Goal: Check status

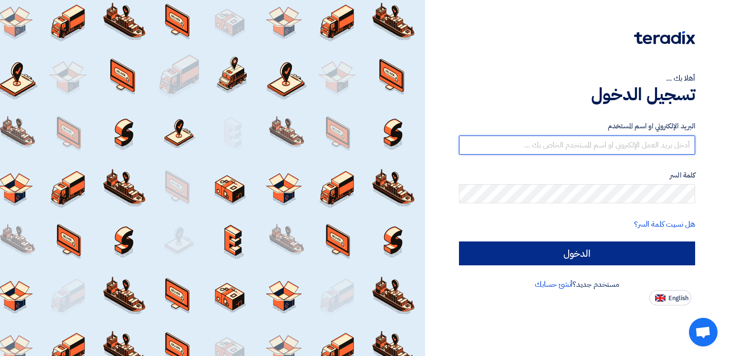
type input "[PERSON_NAME][EMAIL_ADDRESS][DOMAIN_NAME]"
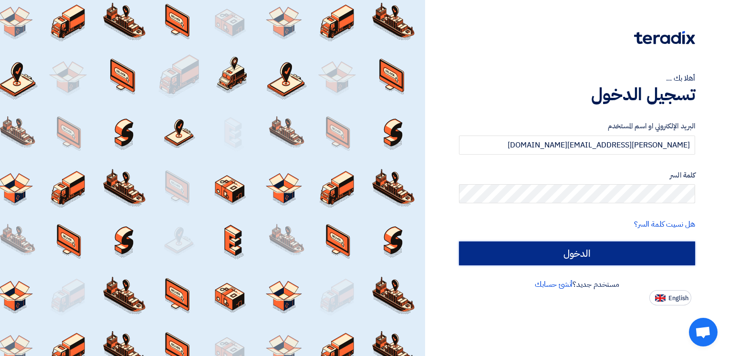
click at [578, 258] on input "الدخول" at bounding box center [577, 253] width 236 height 24
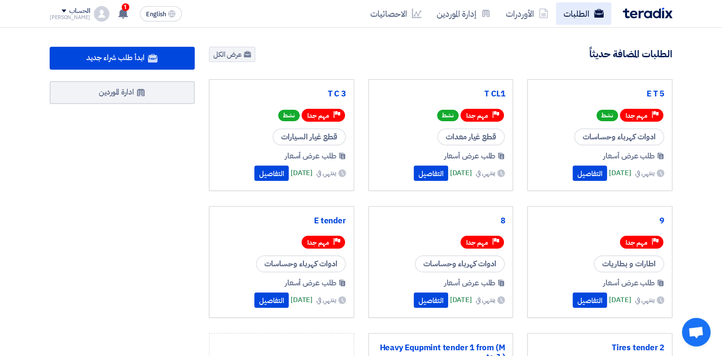
click at [585, 13] on link "الطلبات" at bounding box center [583, 13] width 55 height 22
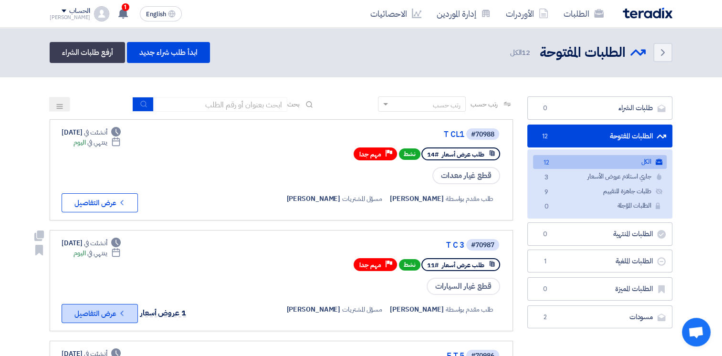
click at [125, 309] on icon "Check details" at bounding box center [121, 313] width 9 height 9
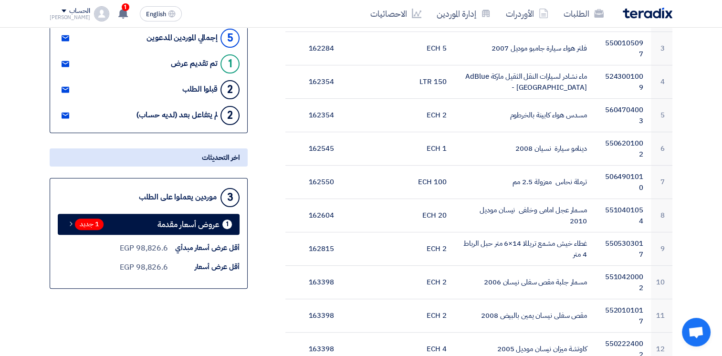
scroll to position [242, 0]
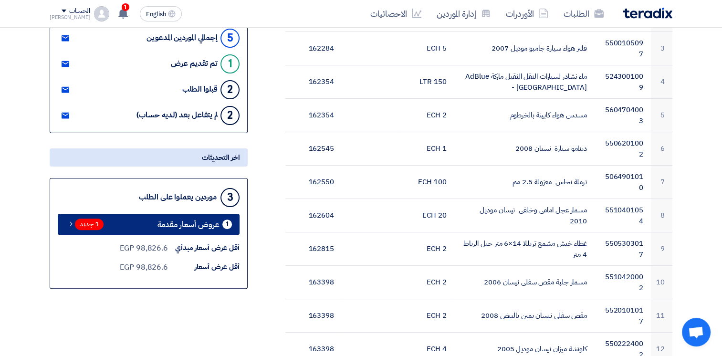
click at [219, 226] on span "عروض أسعار مقدمة" at bounding box center [188, 224] width 62 height 7
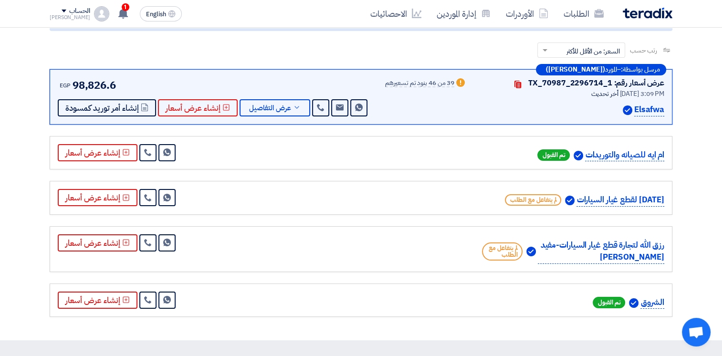
scroll to position [132, 0]
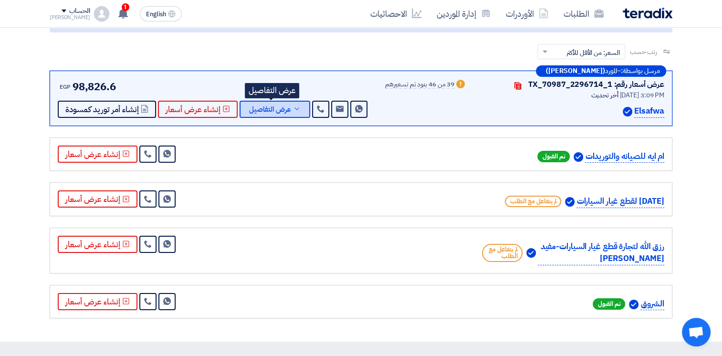
click at [295, 112] on button "عرض التفاصيل" at bounding box center [274, 109] width 71 height 17
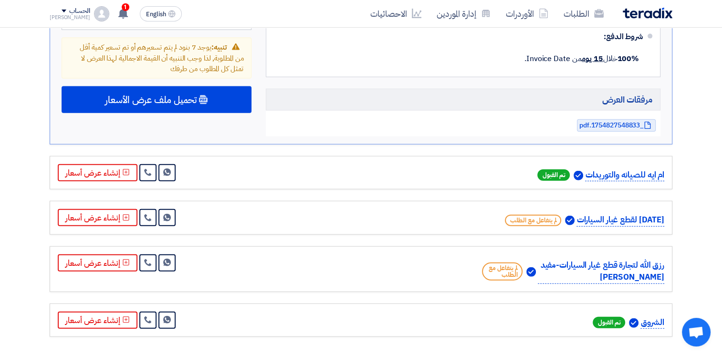
scroll to position [2161, 0]
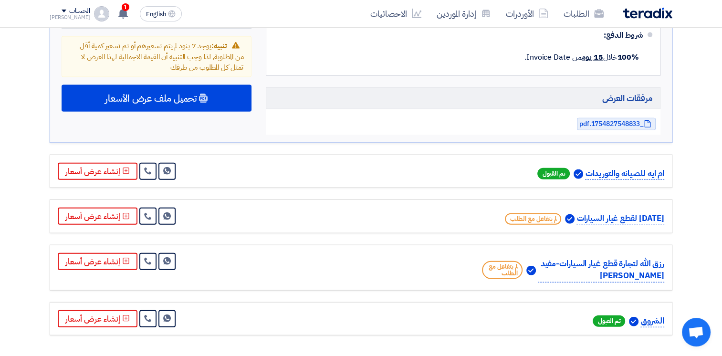
click at [388, 253] on div "رزق الله لتجارة قطع غيار السيارات-مفيد [PERSON_NAME] لم يتفاعل مع الطلب Send Me…" at bounding box center [361, 268] width 606 height 30
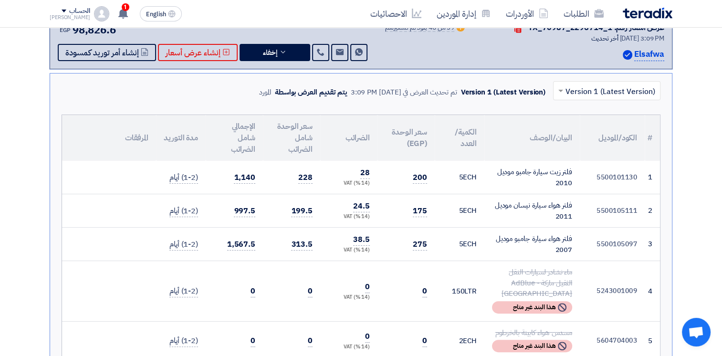
scroll to position [0, 0]
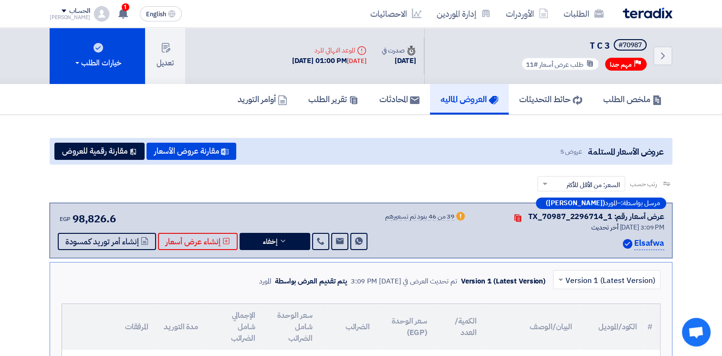
click at [627, 104] on h5 "ملخص الطلب" at bounding box center [632, 98] width 59 height 11
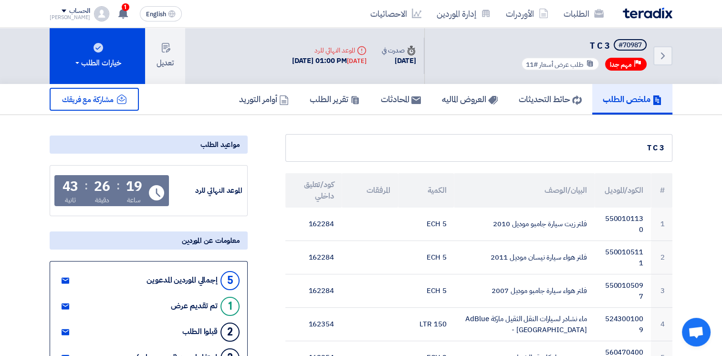
click at [627, 104] on h5 "ملخص الطلب" at bounding box center [631, 98] width 59 height 11
click at [579, 4] on link "الطلبات" at bounding box center [583, 13] width 55 height 22
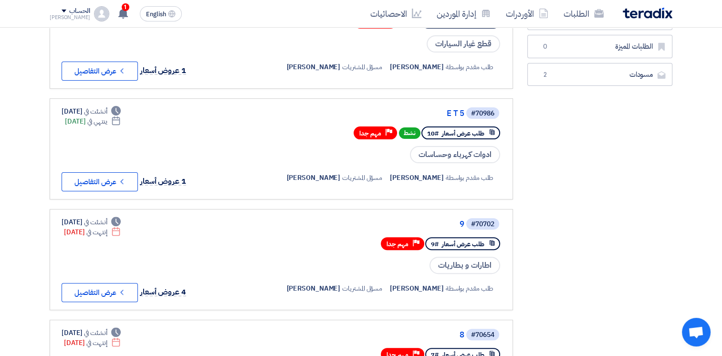
scroll to position [286, 0]
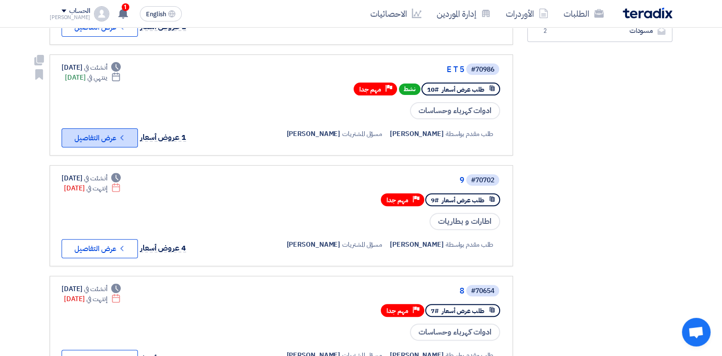
click at [132, 133] on button "Check details عرض التفاصيل" at bounding box center [100, 137] width 76 height 19
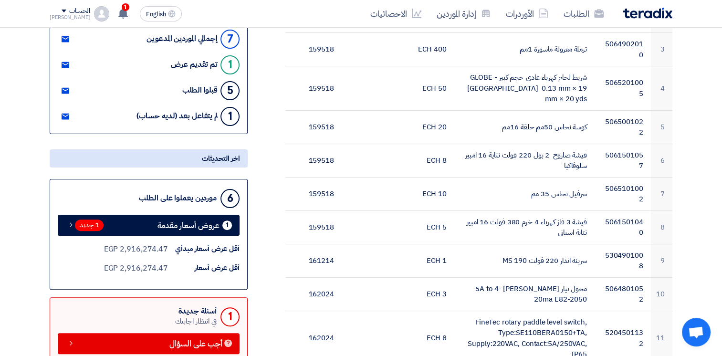
scroll to position [295, 0]
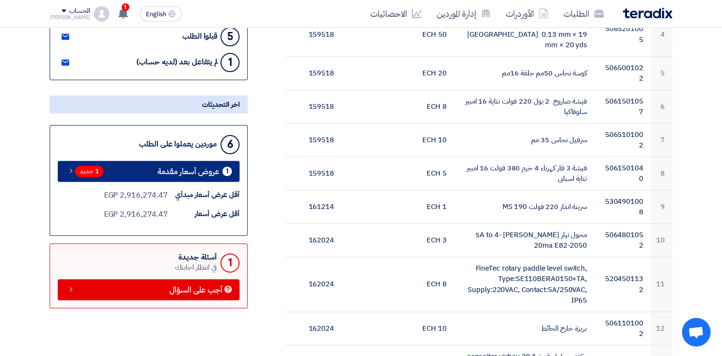
click at [217, 170] on span "عروض أسعار مقدمة" at bounding box center [188, 171] width 62 height 7
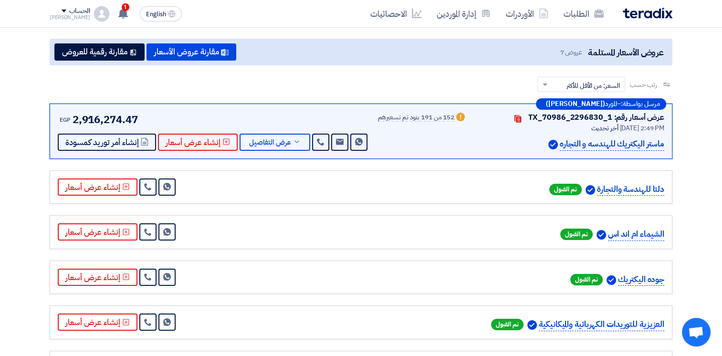
scroll to position [99, 0]
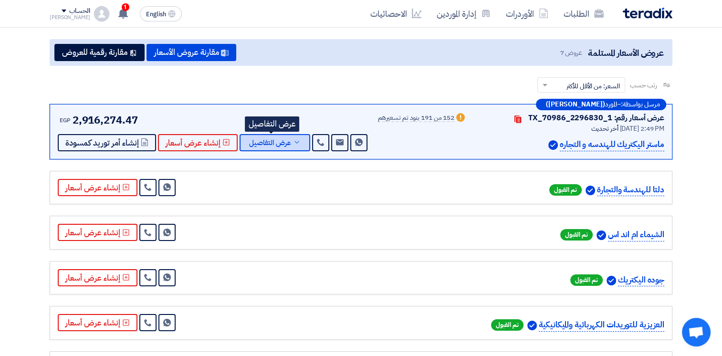
click at [285, 146] on span "عرض التفاصيل" at bounding box center [270, 142] width 42 height 7
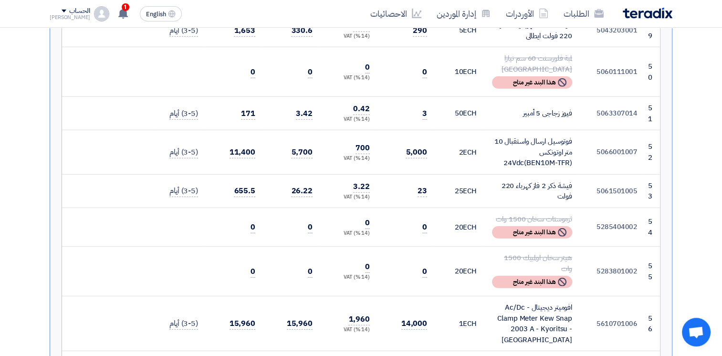
scroll to position [2619, 0]
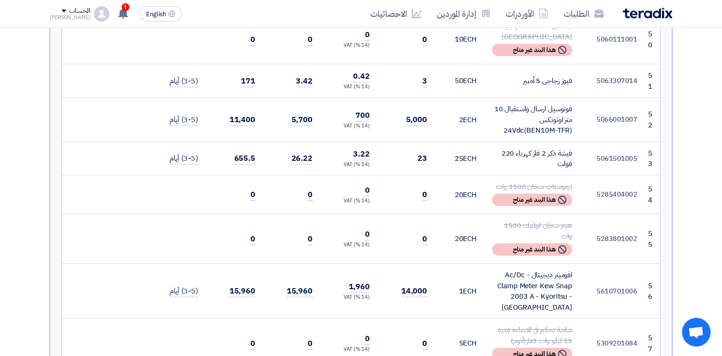
click at [396, 175] on td "0" at bounding box center [405, 194] width 57 height 39
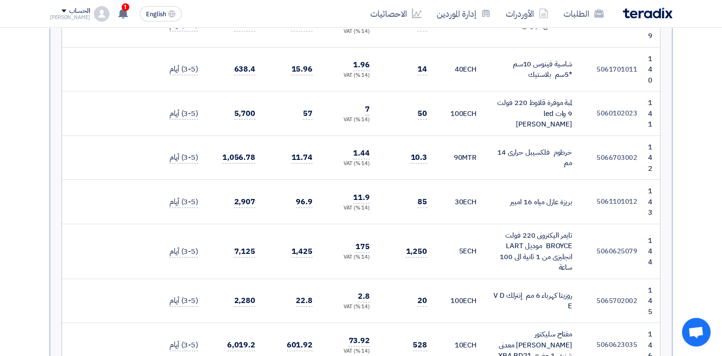
scroll to position [6366, 0]
